Goal: Transaction & Acquisition: Obtain resource

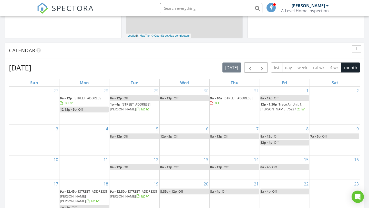
scroll to position [186, 0]
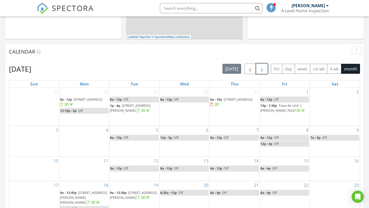
click at [259, 69] on span "button" at bounding box center [262, 69] width 6 height 6
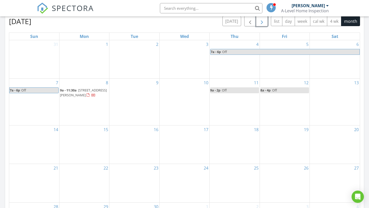
scroll to position [247, 0]
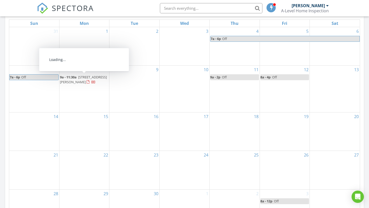
click at [72, 80] on span "605 Mossy Oak Dr, McKinney 75071" at bounding box center [83, 79] width 47 height 9
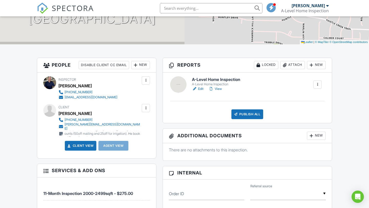
scroll to position [98, 0]
click at [89, 143] on link "Client View" at bounding box center [80, 145] width 27 height 5
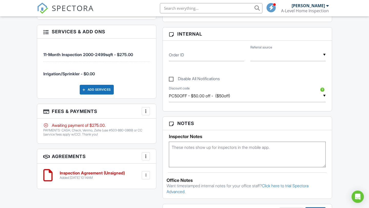
scroll to position [240, 0]
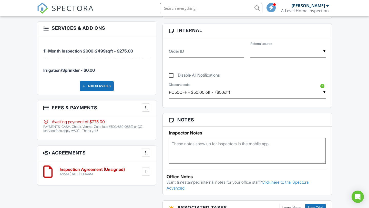
click at [146, 105] on div at bounding box center [145, 107] width 5 height 5
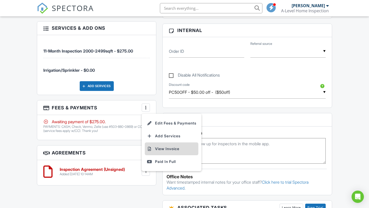
click at [155, 146] on li "View Invoice" at bounding box center [172, 148] width 54 height 13
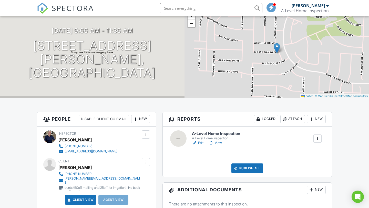
scroll to position [0, 0]
